Goal: Information Seeking & Learning: Learn about a topic

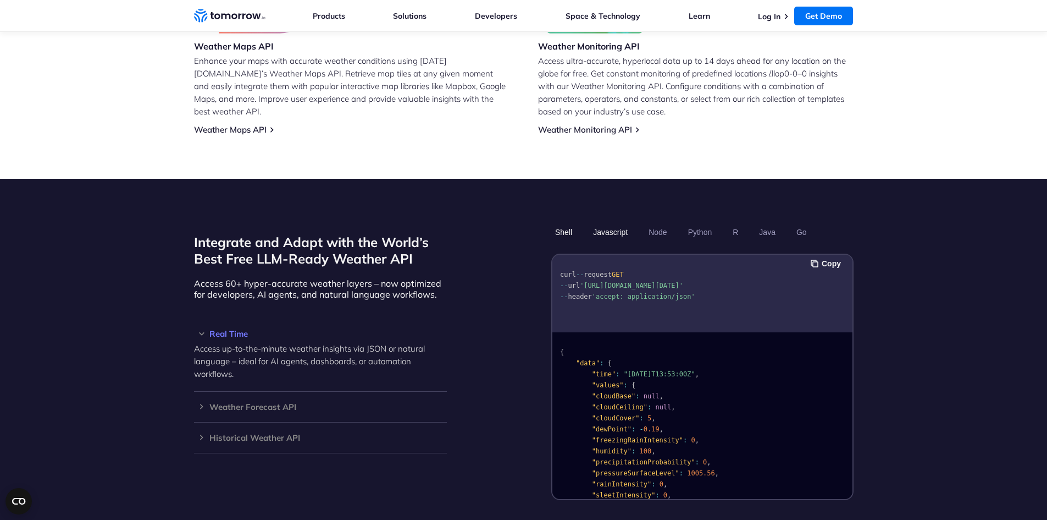
click at [615, 224] on button "Javascript" at bounding box center [610, 232] width 42 height 19
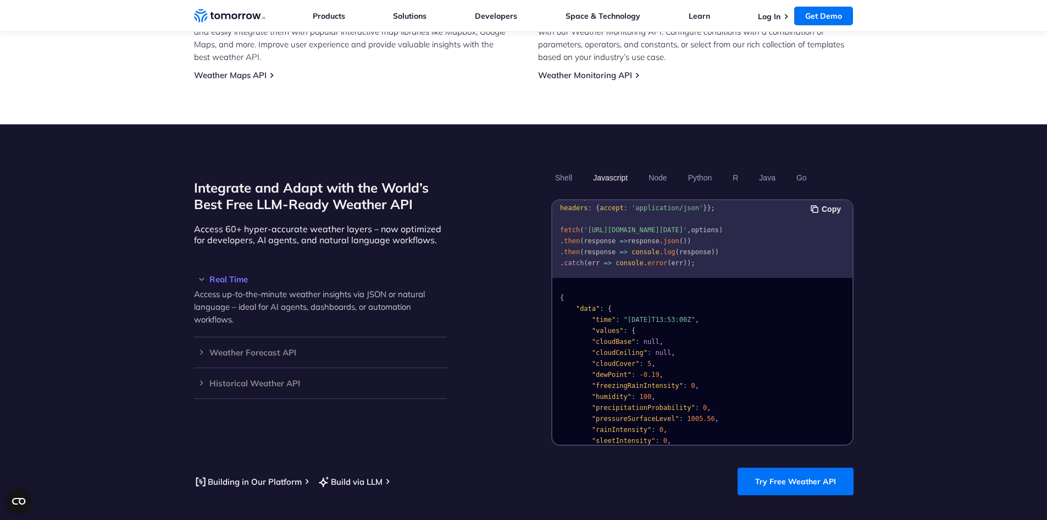
scroll to position [825, 0]
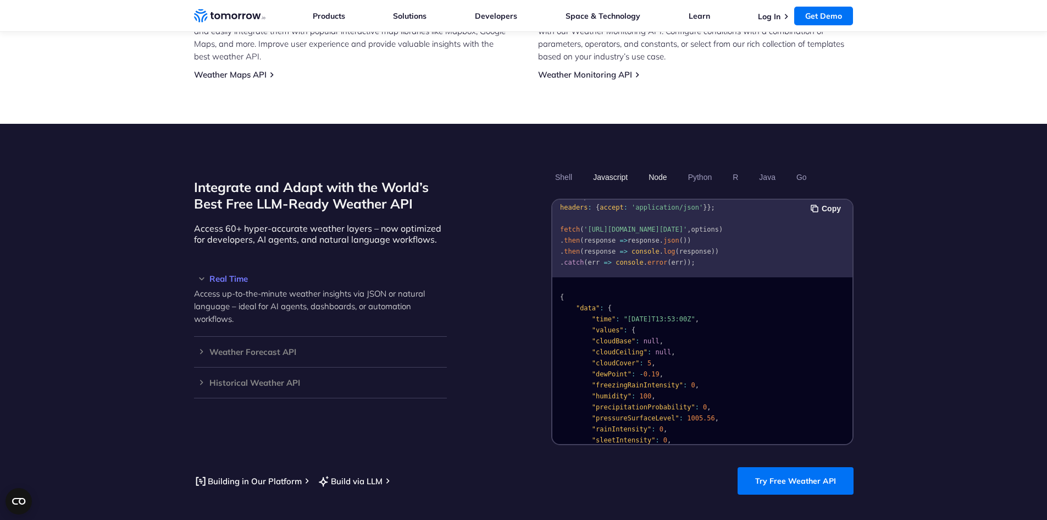
click at [660, 168] on button "Node" at bounding box center [658, 177] width 26 height 19
click at [693, 168] on button "Python" at bounding box center [700, 177] width 32 height 19
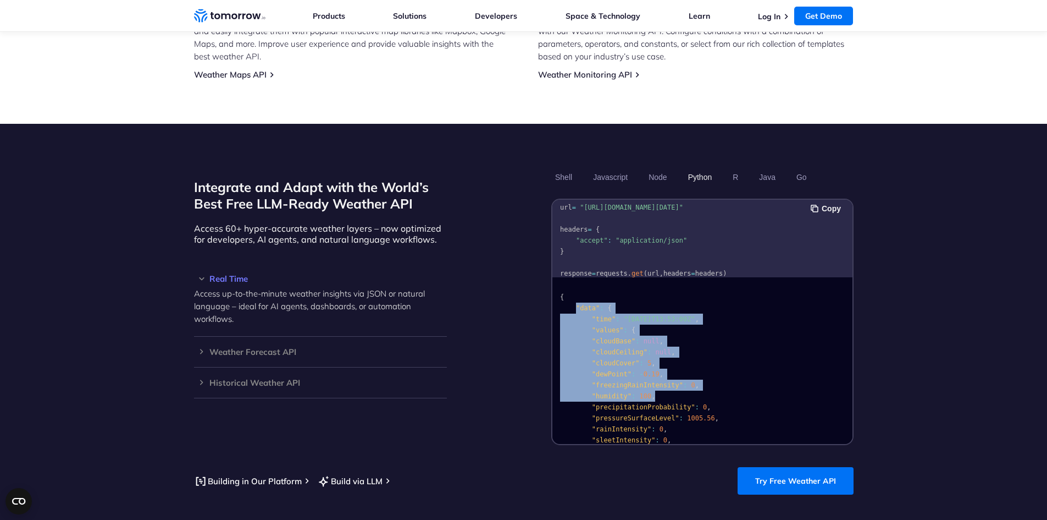
drag, startPoint x: 576, startPoint y: 292, endPoint x: 647, endPoint y: 381, distance: 113.5
click at [647, 381] on code "{ "data" : { "time" : "[DATE]T13:53:00Z" , "values" : { "cloudBase" : null , "c…" at bounding box center [673, 478] width 227 height 371
click at [737, 368] on pre "{ "data" : { "time" : "[DATE]T13:53:00Z" , "values" : { "cloudBase" : null , "c…" at bounding box center [703, 475] width 300 height 391
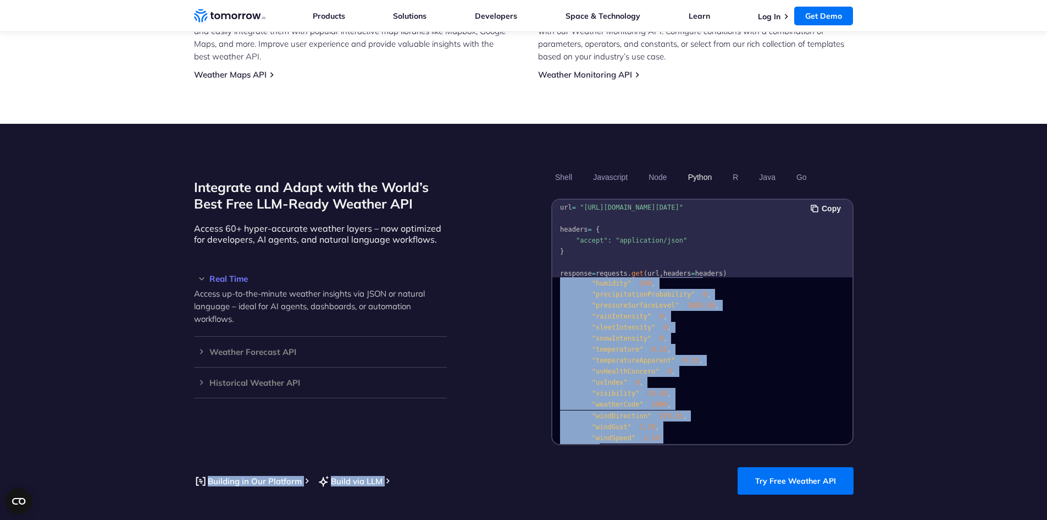
scroll to position [220, 0]
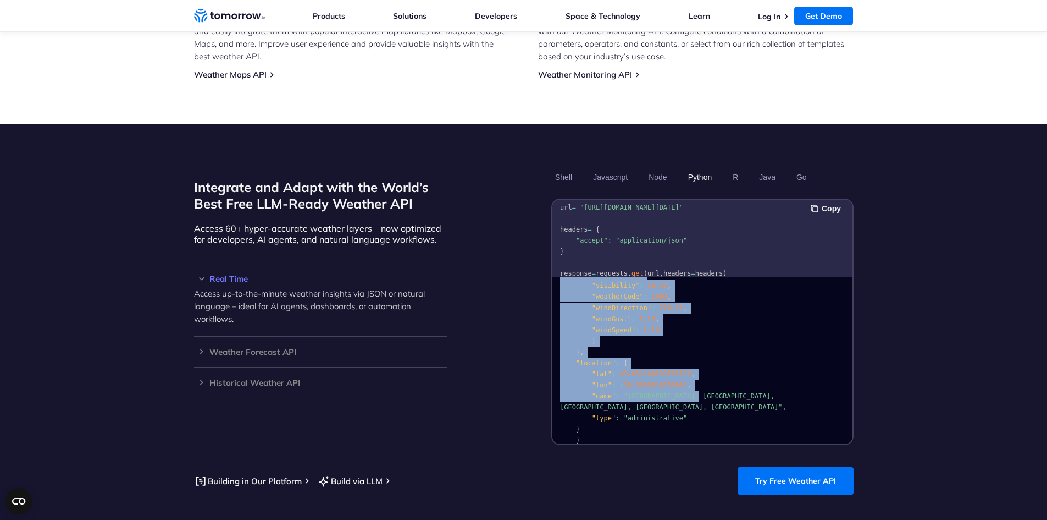
drag, startPoint x: 578, startPoint y: 292, endPoint x: 687, endPoint y: 385, distance: 142.7
click at [687, 385] on code "{ "data" : { "time" : "[DATE]T13:53:00Z" , "values" : { "cloudBase" : null , "c…" at bounding box center [673, 258] width 227 height 371
click at [660, 168] on button "Node" at bounding box center [658, 177] width 26 height 19
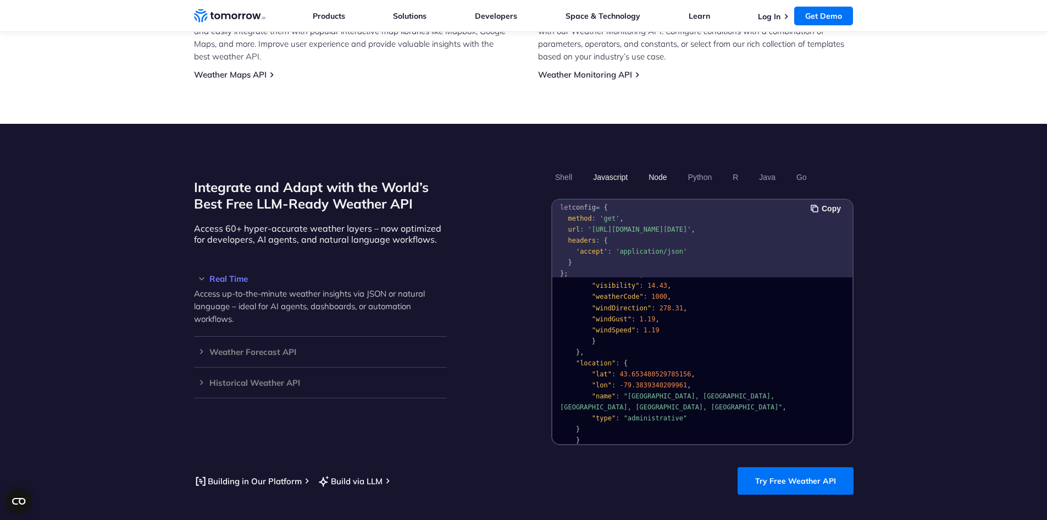
click at [615, 168] on button "Javascript" at bounding box center [610, 177] width 42 height 19
click at [576, 168] on button "Shell" at bounding box center [563, 177] width 25 height 19
click at [610, 168] on button "Javascript" at bounding box center [610, 177] width 42 height 19
click at [637, 168] on ul "Shell Javascript Node Python R Java Go" at bounding box center [702, 177] width 302 height 19
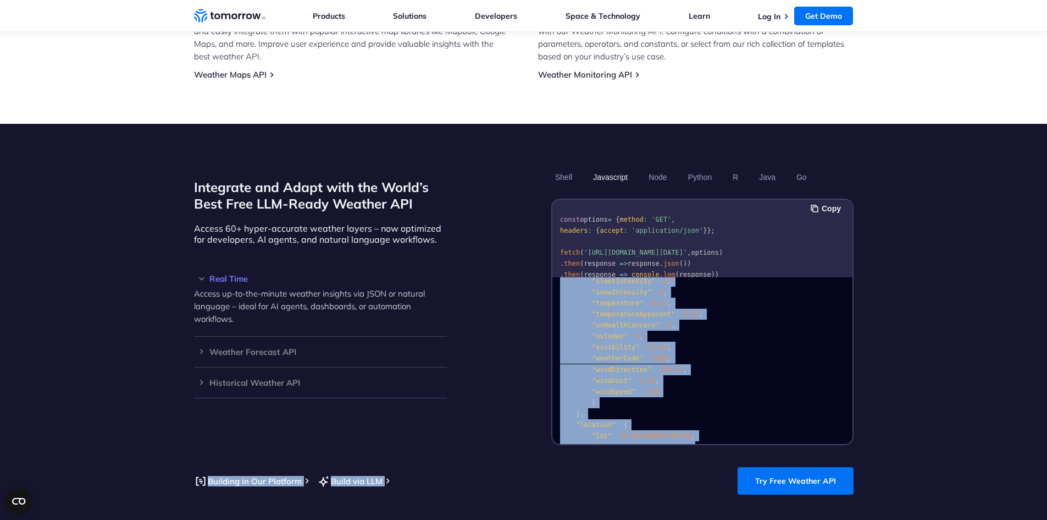
scroll to position [220, 0]
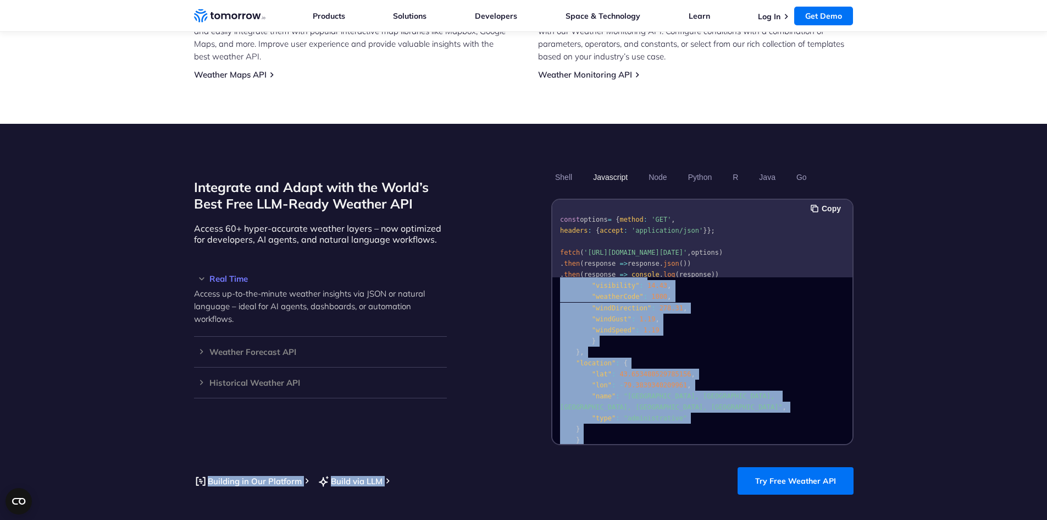
drag, startPoint x: 575, startPoint y: 289, endPoint x: 724, endPoint y: 465, distance: 230.1
click at [724, 465] on section "Integrate and Adapt with the World’s Best Free LLM-Ready Weather API Access 60+…" at bounding box center [523, 331] width 1047 height 415
click at [706, 322] on pre "{ "data" : { "time" : "[DATE]T13:53:00Z" , "values" : { "cloudBase" : null , "c…" at bounding box center [703, 255] width 300 height 391
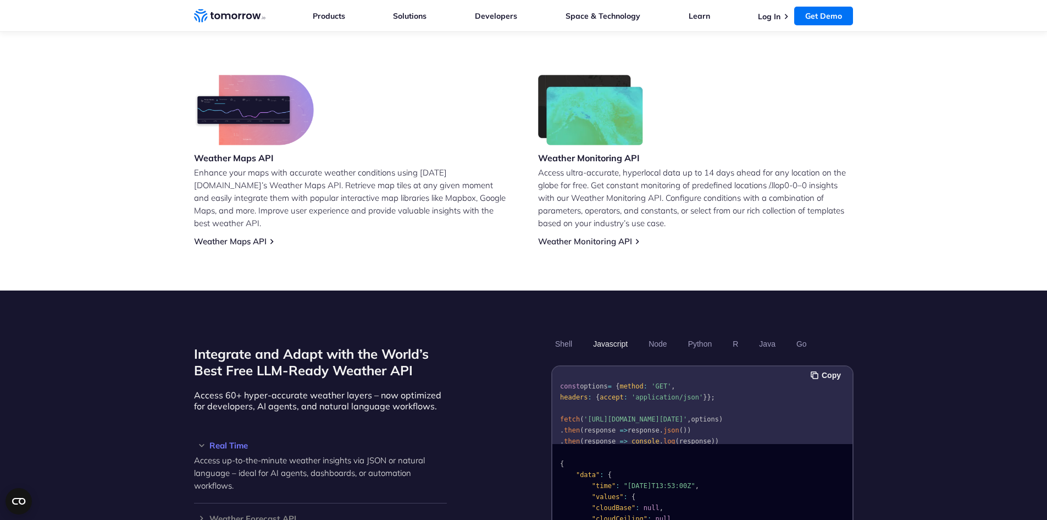
scroll to position [770, 0]
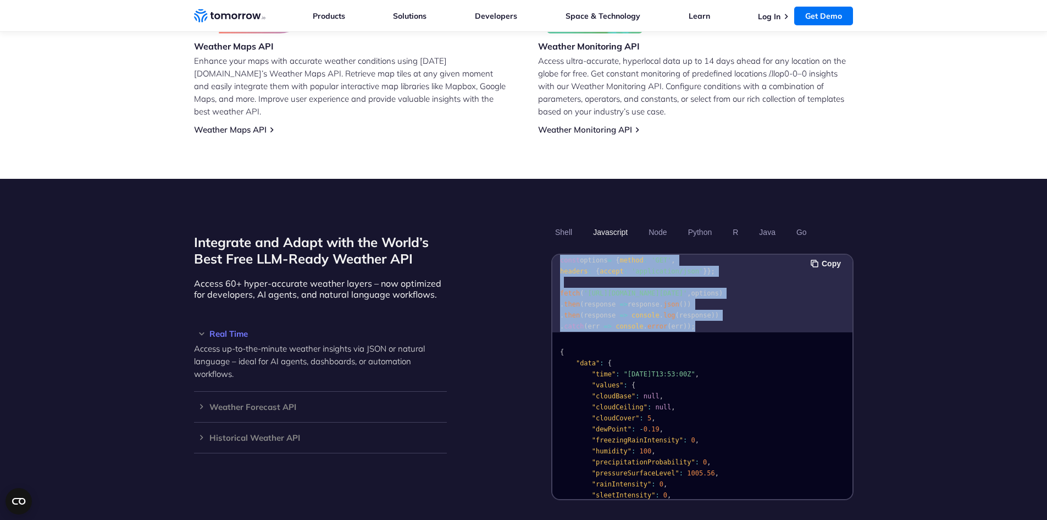
scroll to position [34, 0]
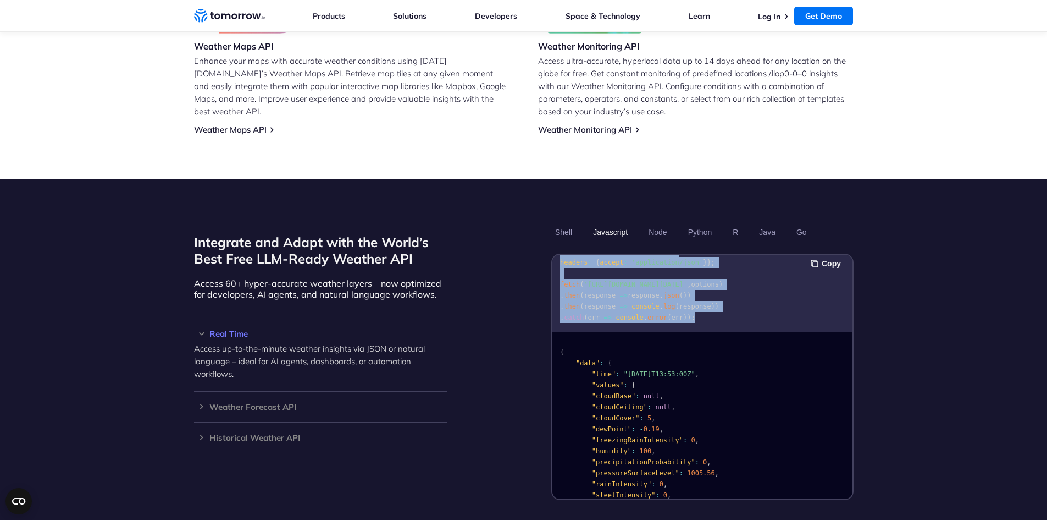
drag, startPoint x: 561, startPoint y: 260, endPoint x: 700, endPoint y: 311, distance: 148.4
click at [700, 311] on pre "const options = { method : 'GET' , headers : { accept : 'application/json' } };…" at bounding box center [703, 282] width 300 height 94
click at [565, 223] on button "Shell" at bounding box center [563, 232] width 25 height 19
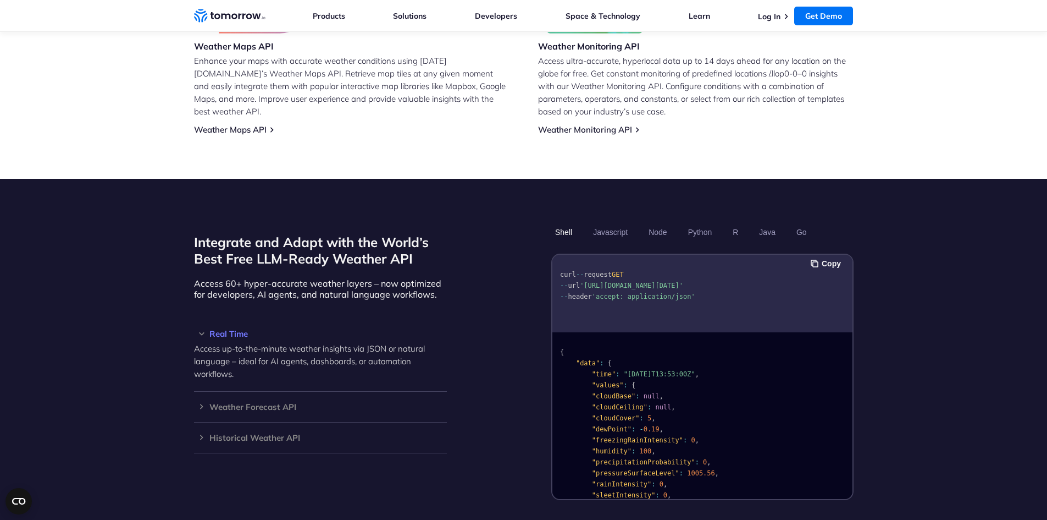
scroll to position [0, 0]
click at [603, 223] on button "Javascript" at bounding box center [610, 232] width 42 height 19
click at [671, 223] on ul "Shell Javascript Node Python R Java Go" at bounding box center [702, 232] width 302 height 19
click at [666, 223] on button "Node" at bounding box center [658, 232] width 26 height 19
click at [692, 223] on button "Python" at bounding box center [700, 232] width 32 height 19
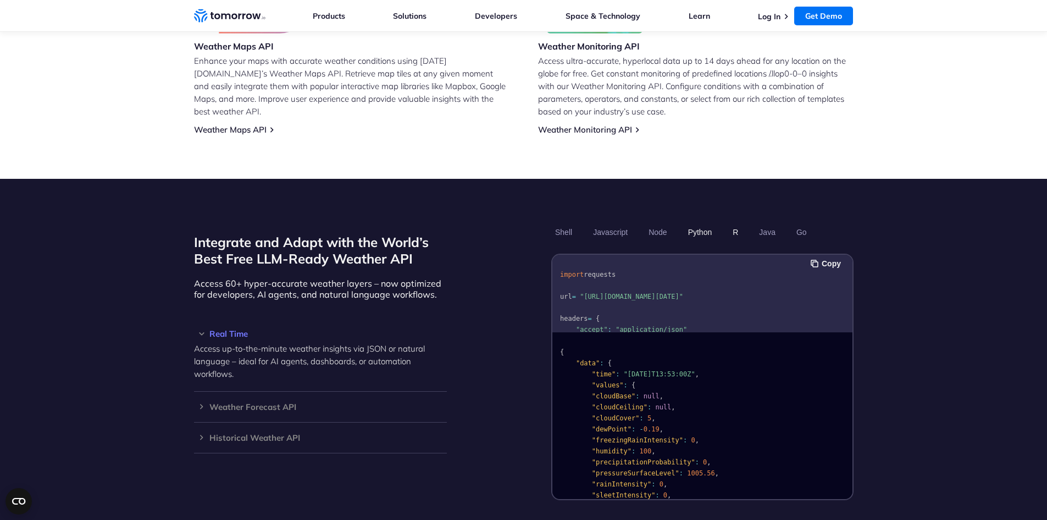
click at [732, 223] on button "R" at bounding box center [735, 232] width 13 height 19
click at [780, 223] on ul "Shell Javascript Node Python R Java Go" at bounding box center [702, 232] width 302 height 19
click at [768, 223] on button "Java" at bounding box center [767, 232] width 24 height 19
click at [796, 223] on button "Go" at bounding box center [801, 232] width 18 height 19
click at [764, 223] on button "Java" at bounding box center [767, 232] width 24 height 19
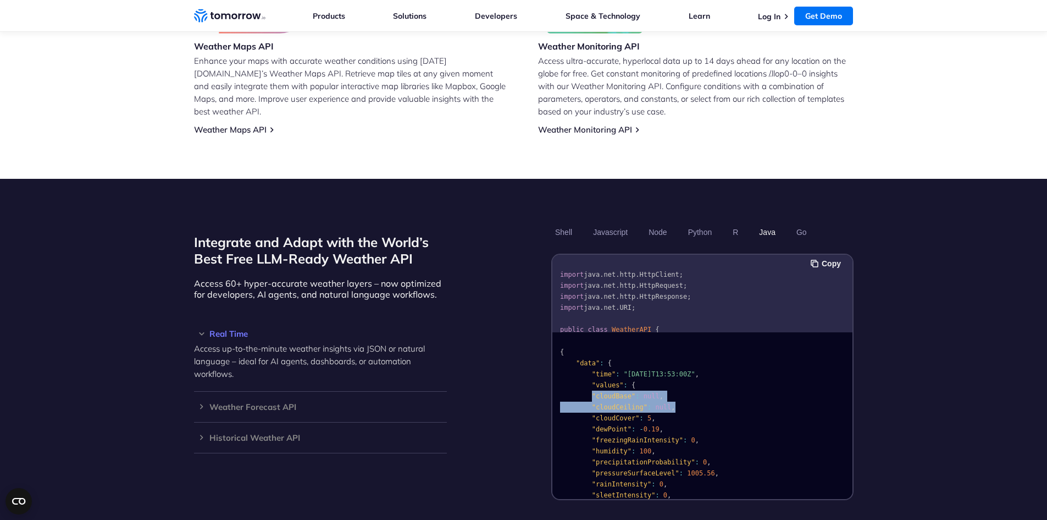
drag, startPoint x: 588, startPoint y: 384, endPoint x: 667, endPoint y: 393, distance: 79.2
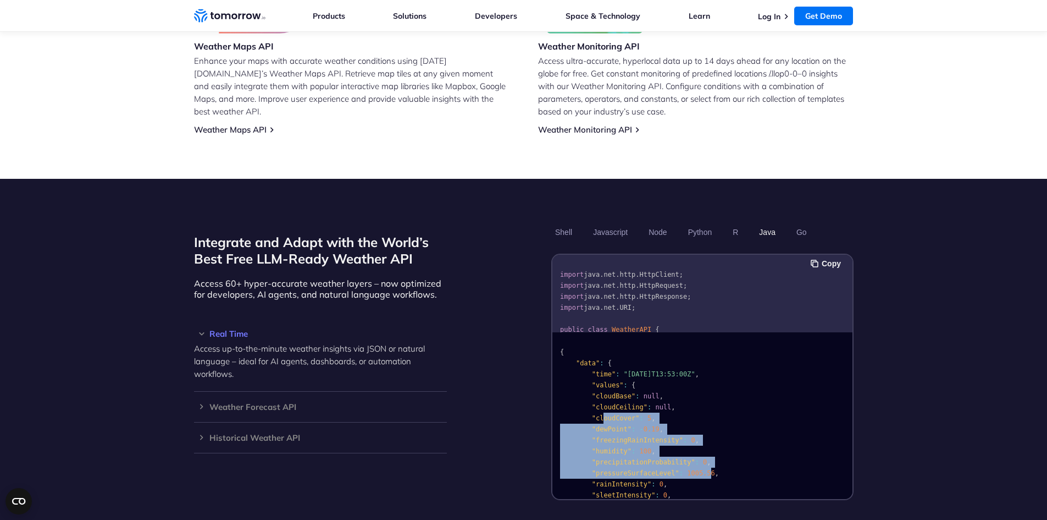
drag, startPoint x: 601, startPoint y: 405, endPoint x: 698, endPoint y: 458, distance: 110.2
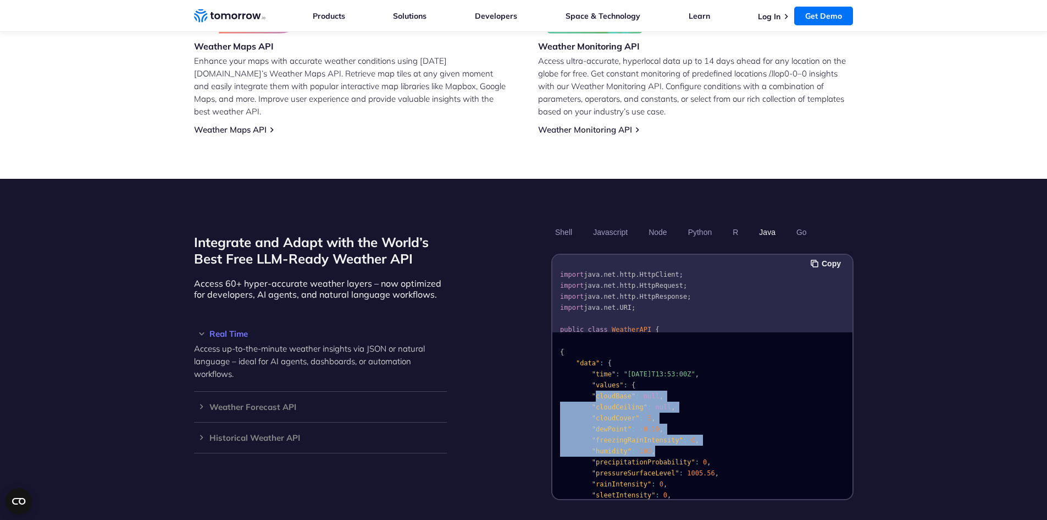
drag, startPoint x: 593, startPoint y: 388, endPoint x: 665, endPoint y: 435, distance: 85.7
